Goal: Task Accomplishment & Management: Manage account settings

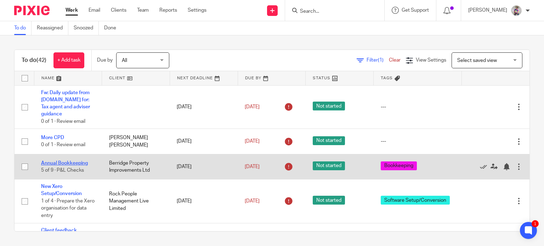
click at [75, 161] on link "Annual Bookkeeping" at bounding box center [64, 163] width 47 height 5
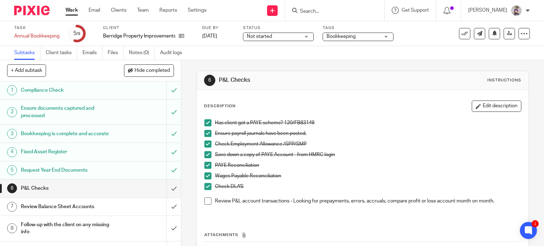
click at [72, 10] on link "Work" at bounding box center [71, 10] width 12 height 7
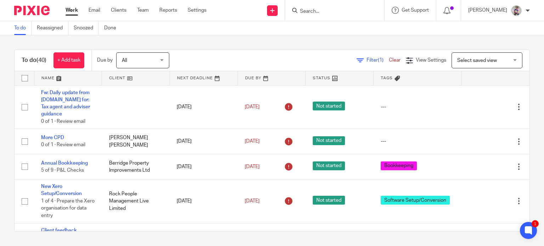
click at [318, 12] on input "Search" at bounding box center [331, 11] width 64 height 6
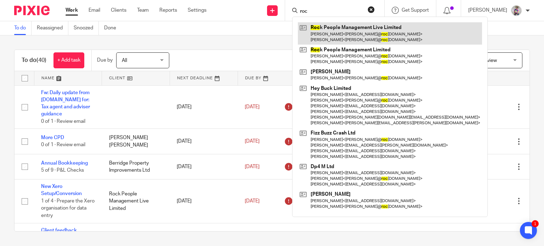
type input "roc"
click at [353, 32] on link at bounding box center [390, 33] width 184 height 22
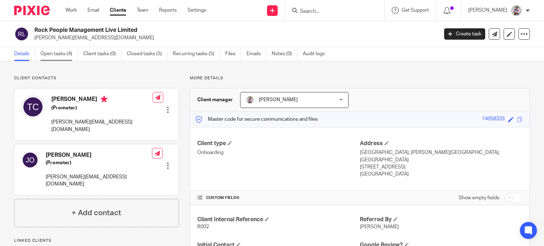
click at [60, 55] on link "Open tasks (4)" at bounding box center [59, 54] width 38 height 14
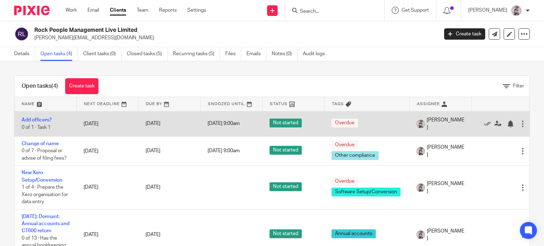
scroll to position [9, 0]
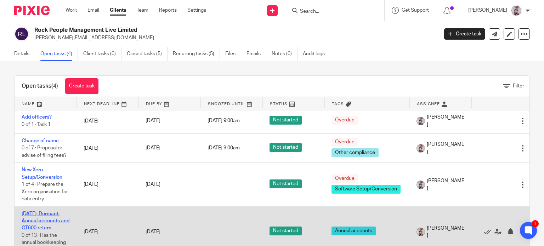
click at [42, 214] on link "Apr 2025: Dormant: Annual accounts and CT600 return" at bounding box center [46, 220] width 48 height 19
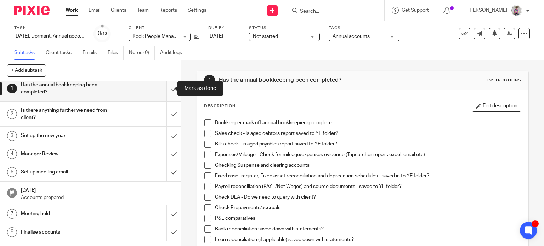
scroll to position [6, 0]
click at [167, 88] on input "submit" at bounding box center [90, 88] width 181 height 25
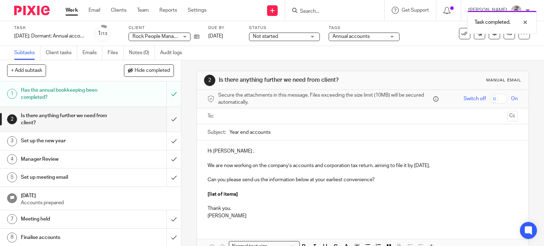
click at [167, 119] on input "submit" at bounding box center [90, 119] width 181 height 25
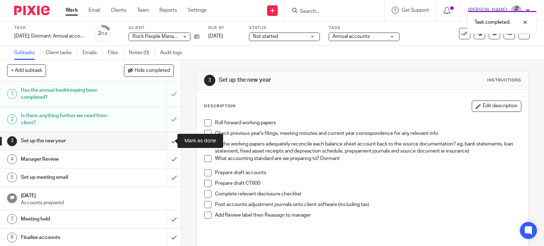
click at [165, 144] on input "submit" at bounding box center [90, 141] width 181 height 18
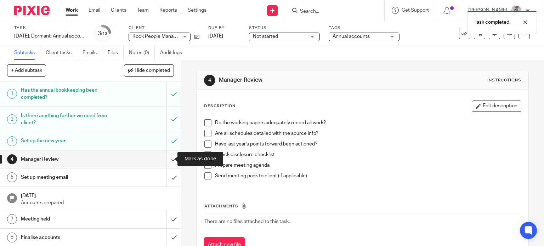
click at [165, 157] on input "submit" at bounding box center [90, 159] width 181 height 18
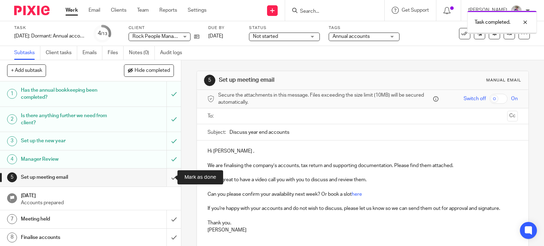
click at [166, 178] on input "submit" at bounding box center [90, 177] width 181 height 18
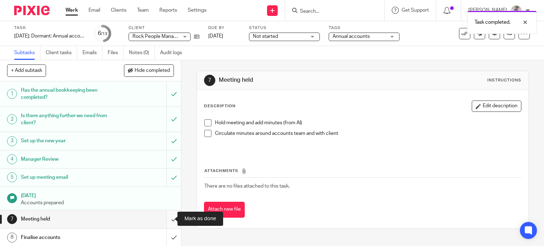
click at [165, 218] on input "submit" at bounding box center [90, 219] width 181 height 18
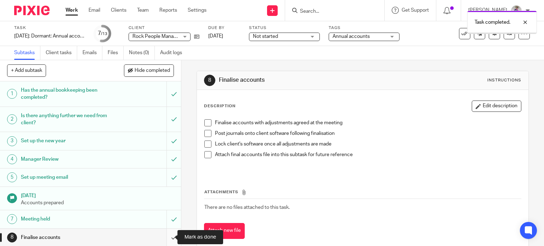
click at [166, 236] on input "submit" at bounding box center [90, 238] width 181 height 18
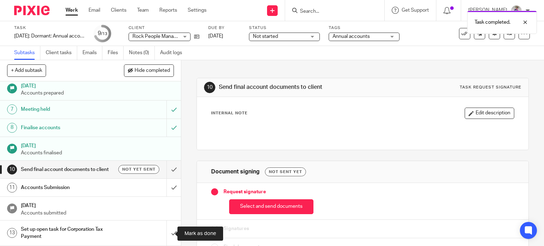
scroll to position [116, 0]
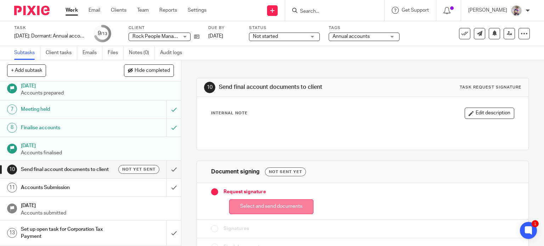
click at [277, 206] on button "Select and send documents" at bounding box center [271, 206] width 84 height 15
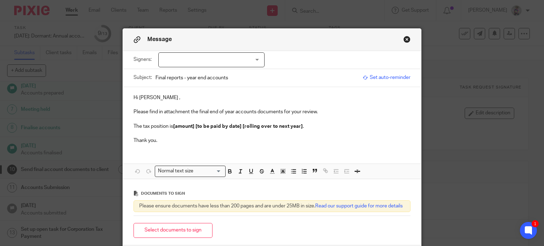
click at [254, 58] on div at bounding box center [211, 59] width 106 height 15
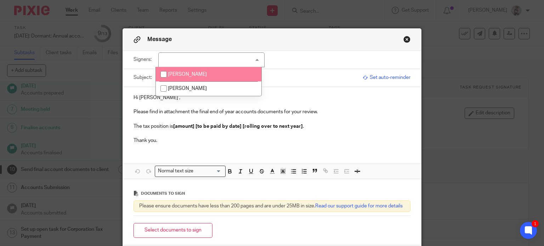
click at [197, 75] on span "[PERSON_NAME]" at bounding box center [187, 74] width 39 height 5
checkbox input "true"
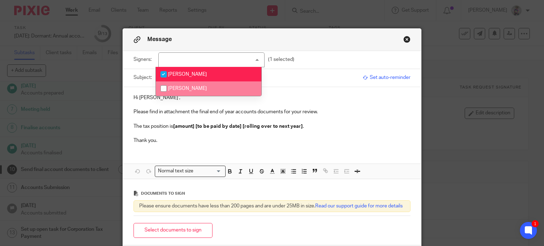
click at [191, 143] on p "Thank you." at bounding box center [271, 140] width 277 height 7
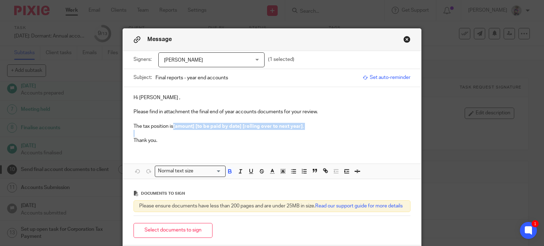
drag, startPoint x: 172, startPoint y: 126, endPoint x: 286, endPoint y: 131, distance: 113.7
click at [286, 131] on div "Hi Terri , Please find in attachment the final end of year accounts documents f…" at bounding box center [272, 118] width 298 height 63
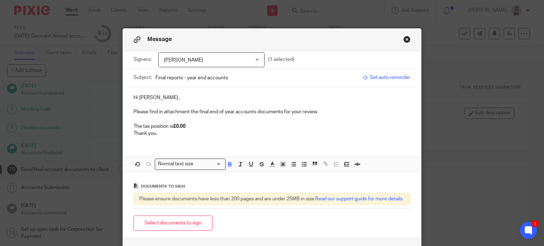
click at [240, 130] on p "Thank you." at bounding box center [271, 133] width 277 height 7
click at [130, 134] on div "Hi Terri , Please find in attachment the final end of year accounts documents f…" at bounding box center [272, 115] width 298 height 56
click at [189, 125] on p "The tax position is £0.00 Ta" at bounding box center [271, 126] width 277 height 7
click at [194, 125] on p "The tax position is £0.00 a" at bounding box center [271, 126] width 277 height 7
click at [232, 110] on p "Please find in attachment the final end of year accounts documents for your rev…" at bounding box center [271, 111] width 277 height 7
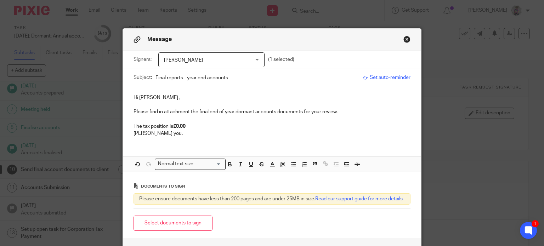
click at [128, 132] on div "Hi Terri , Please find in attachment the final end of year dormant accounts doc…" at bounding box center [272, 115] width 298 height 56
click at [125, 131] on div "Hi Terri , Please find in attachment the final end of year dormant accounts doc…" at bounding box center [272, 115] width 298 height 56
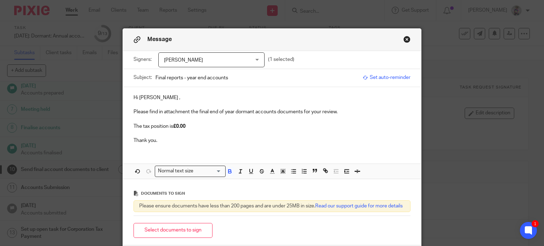
drag, startPoint x: 129, startPoint y: 124, endPoint x: 195, endPoint y: 124, distance: 65.8
click at [195, 124] on div "Hi Terri , Please find in attachment the final end of year dormant accounts doc…" at bounding box center [272, 118] width 298 height 63
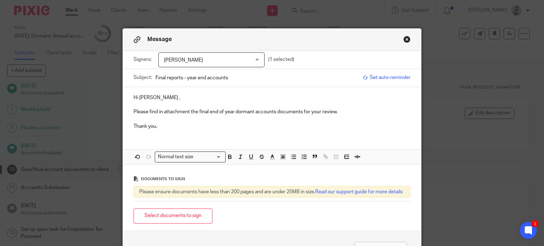
click at [340, 111] on p "Please find in attachment the final end of year dormant accounts documents for …" at bounding box center [271, 111] width 277 height 7
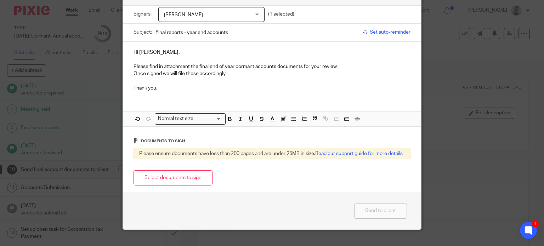
scroll to position [48, 0]
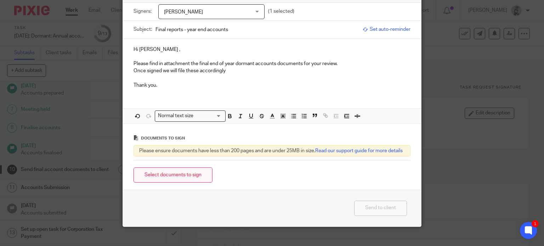
click at [194, 181] on button "Select documents to sign" at bounding box center [172, 174] width 79 height 15
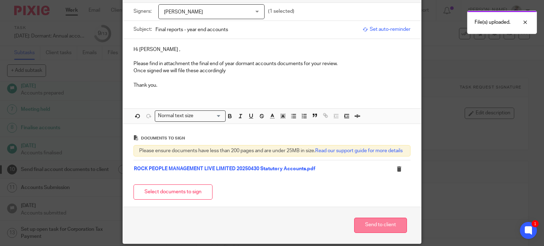
click at [379, 230] on button "Send to client" at bounding box center [380, 225] width 53 height 15
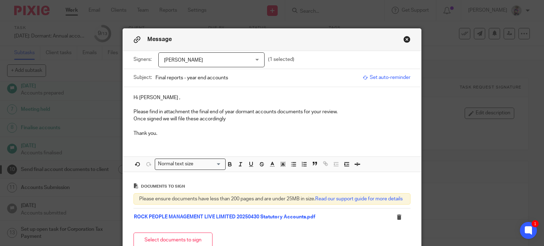
scroll to position [80, 0]
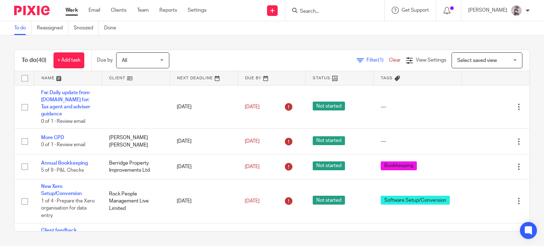
click at [320, 7] on form at bounding box center [336, 10] width 75 height 9
click at [319, 14] on input "Search" at bounding box center [331, 11] width 64 height 6
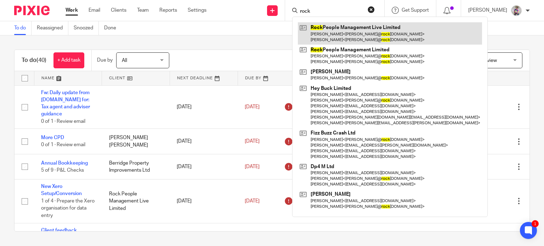
type input "rock"
click at [360, 30] on link at bounding box center [390, 33] width 184 height 22
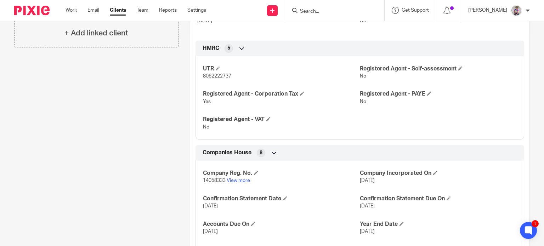
scroll to position [231, 0]
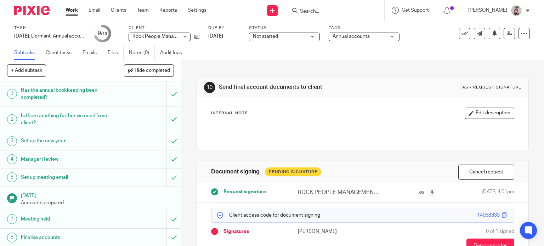
click at [314, 37] on div "Not started Not started" at bounding box center [284, 37] width 71 height 8
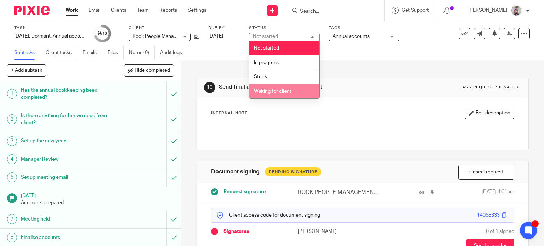
click at [290, 86] on li "Waiting for client" at bounding box center [284, 91] width 70 height 15
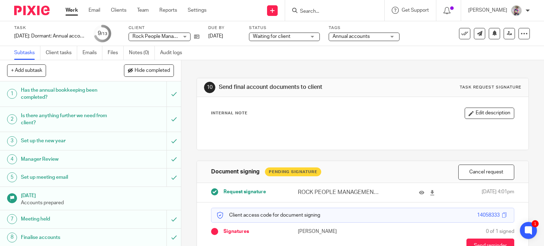
click at [420, 57] on div "Subtasks Client tasks Emails Files Notes (0) Audit logs" at bounding box center [272, 53] width 544 height 14
click at [492, 31] on button at bounding box center [493, 33] width 11 height 11
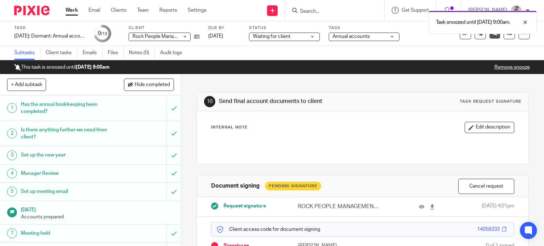
click at [70, 10] on link "Work" at bounding box center [71, 10] width 12 height 7
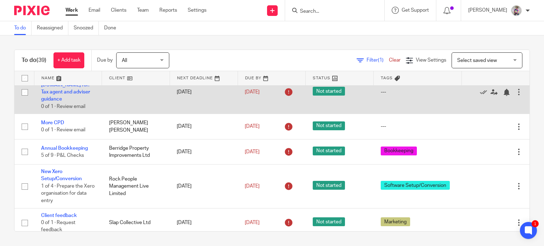
scroll to position [8, 0]
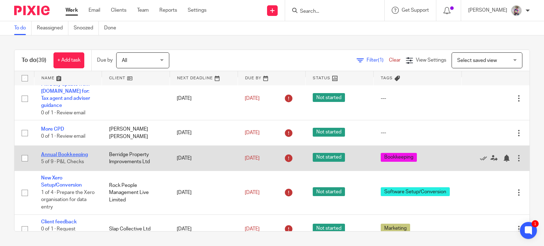
click at [80, 152] on link "Annual Bookkeeping" at bounding box center [64, 154] width 47 height 5
